Goal: Task Accomplishment & Management: Manage account settings

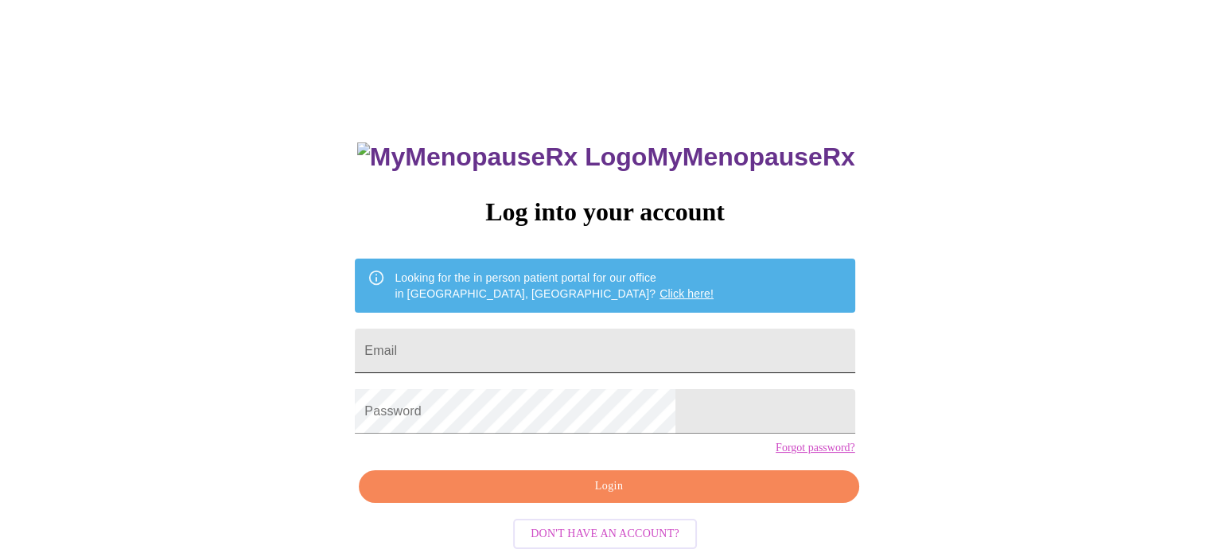
click at [705, 350] on input "Email" at bounding box center [604, 350] width 499 height 45
type input "[PERSON_NAME][DOMAIN_NAME][EMAIL_ADDRESS][PERSON_NAME][DOMAIN_NAME]"
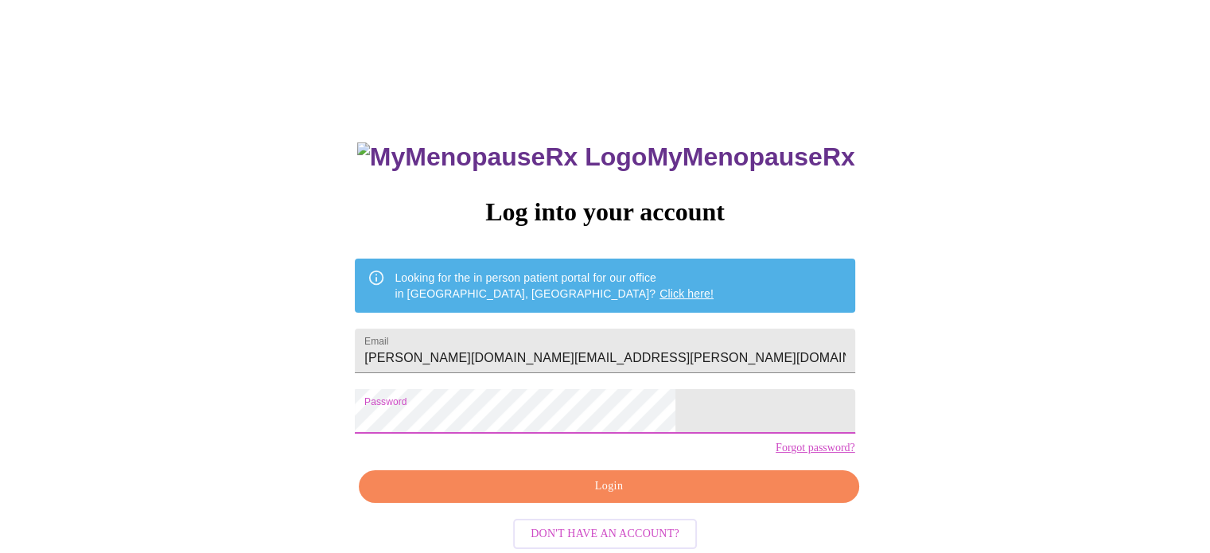
click at [681, 496] on span "Login" at bounding box center [608, 486] width 463 height 20
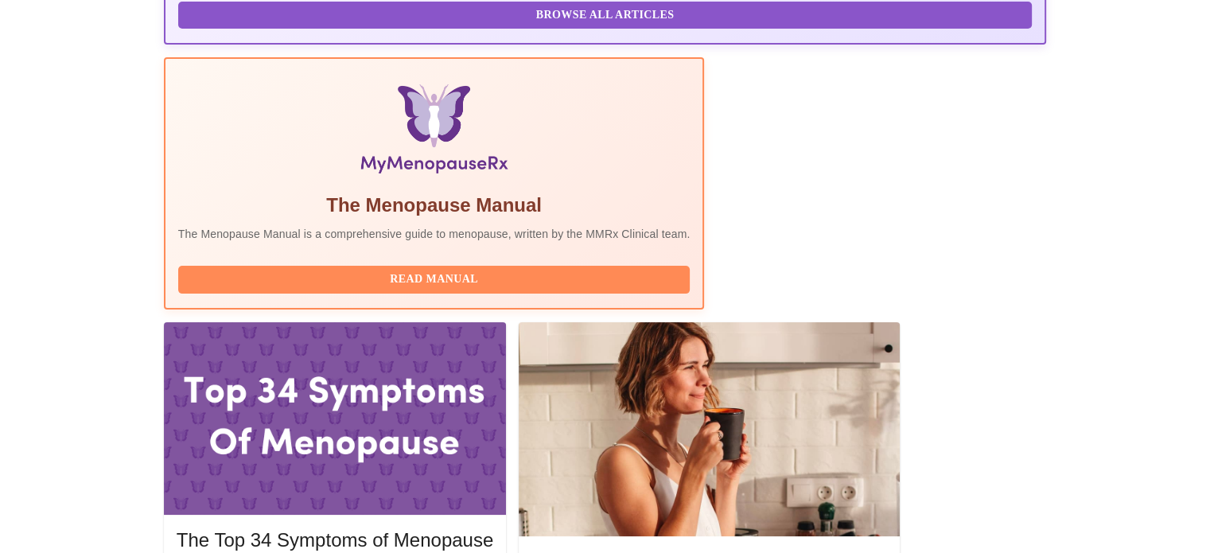
scroll to position [477, 0]
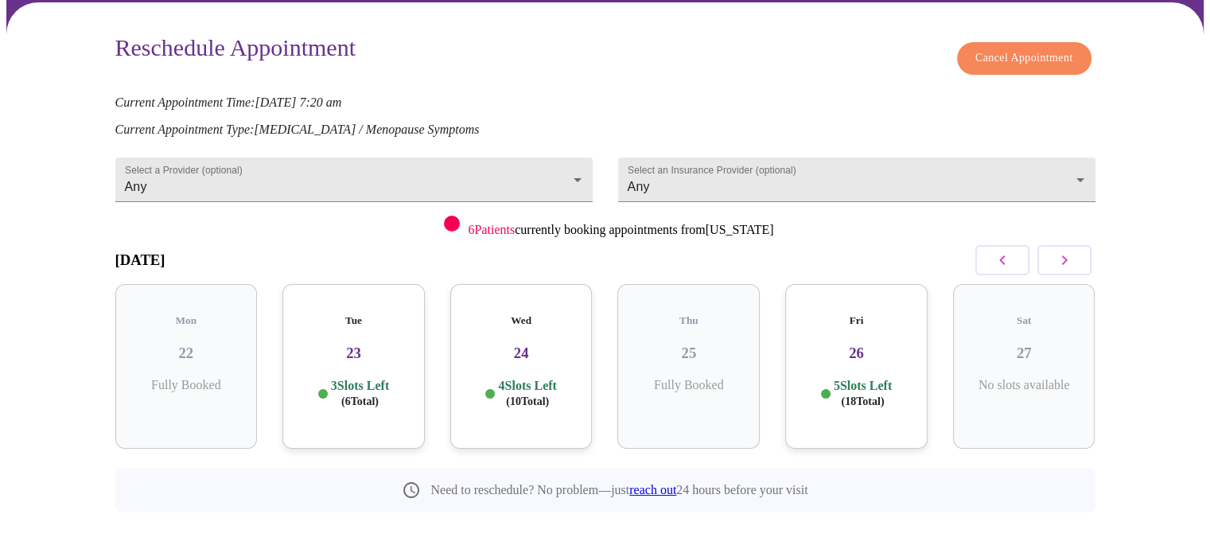
scroll to position [115, 0]
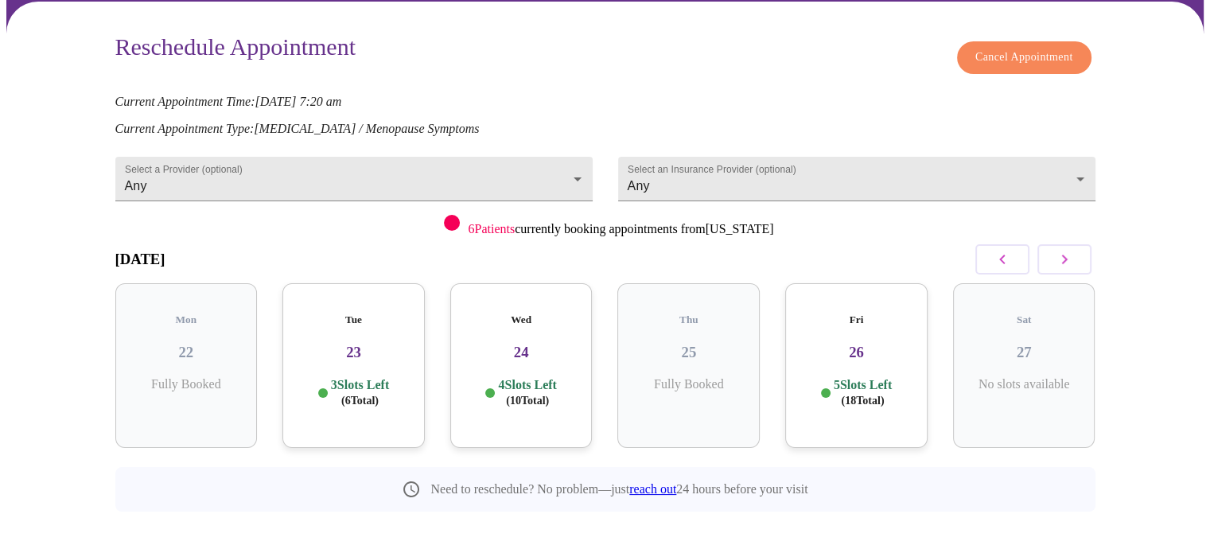
click at [1076, 258] on button "button" at bounding box center [1064, 259] width 54 height 30
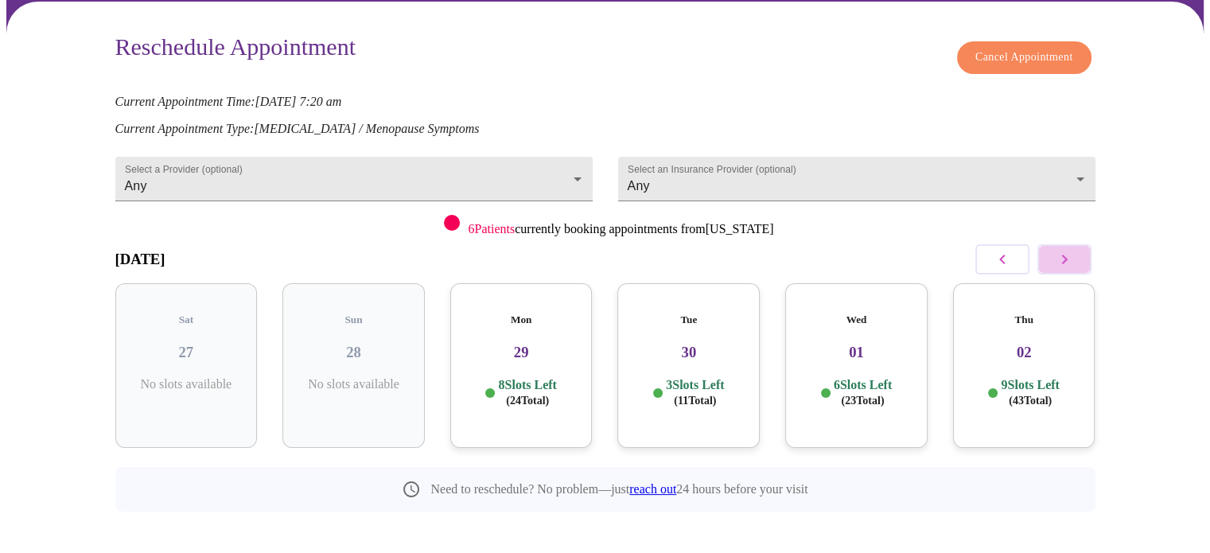
click at [1076, 258] on button "button" at bounding box center [1064, 259] width 54 height 30
click at [185, 377] on p "7 Slots Left ( 33 Total)" at bounding box center [192, 392] width 58 height 31
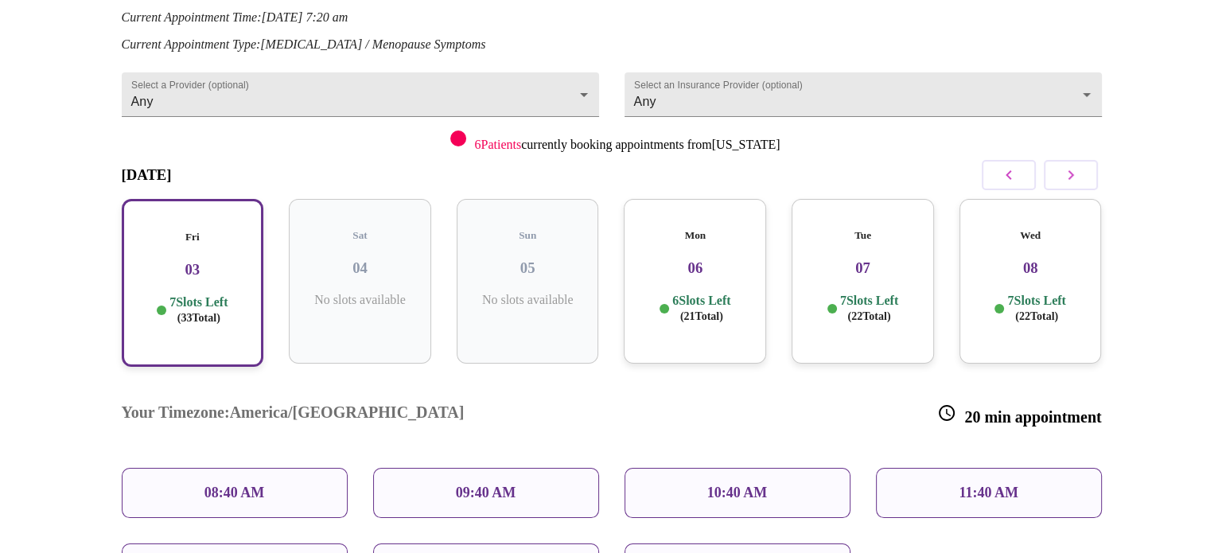
scroll to position [324, 0]
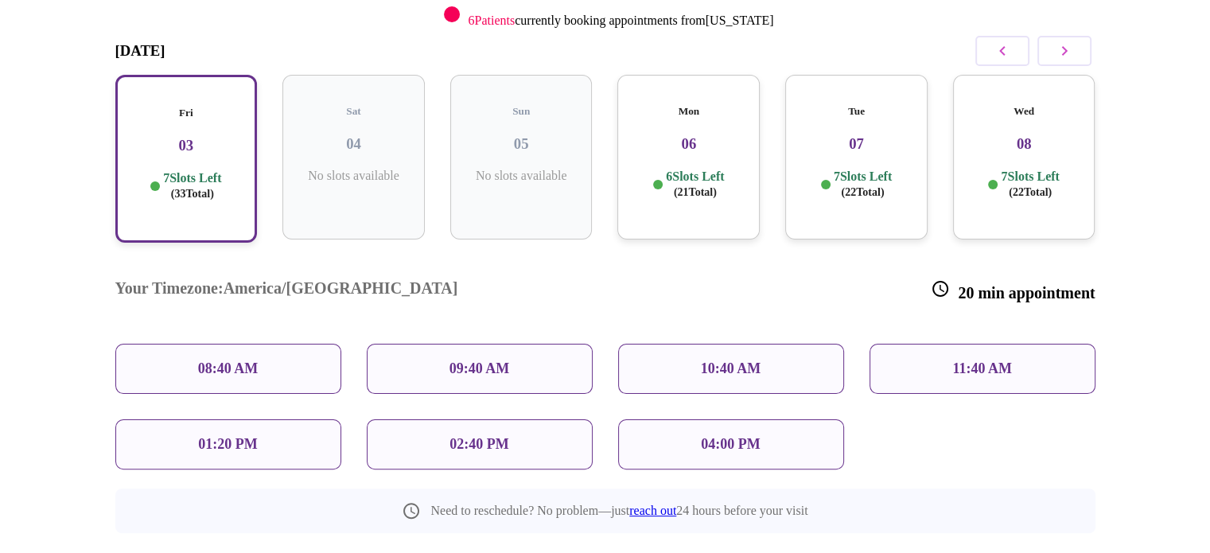
click at [297, 344] on div "08:40 AM" at bounding box center [228, 369] width 226 height 50
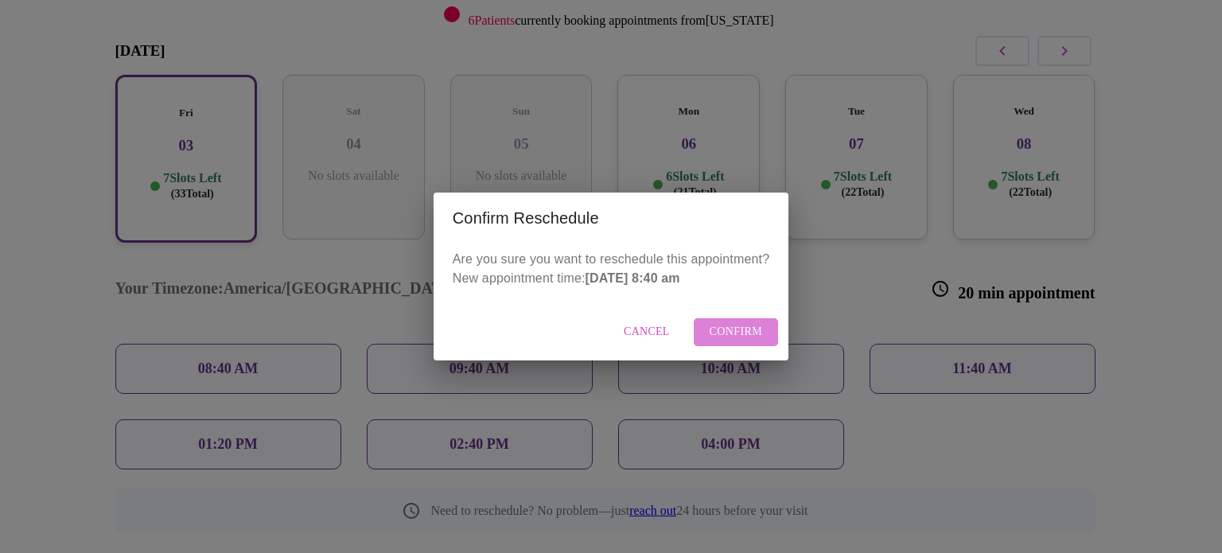
click at [725, 331] on span "Confirm" at bounding box center [735, 332] width 53 height 20
